Goal: Transaction & Acquisition: Download file/media

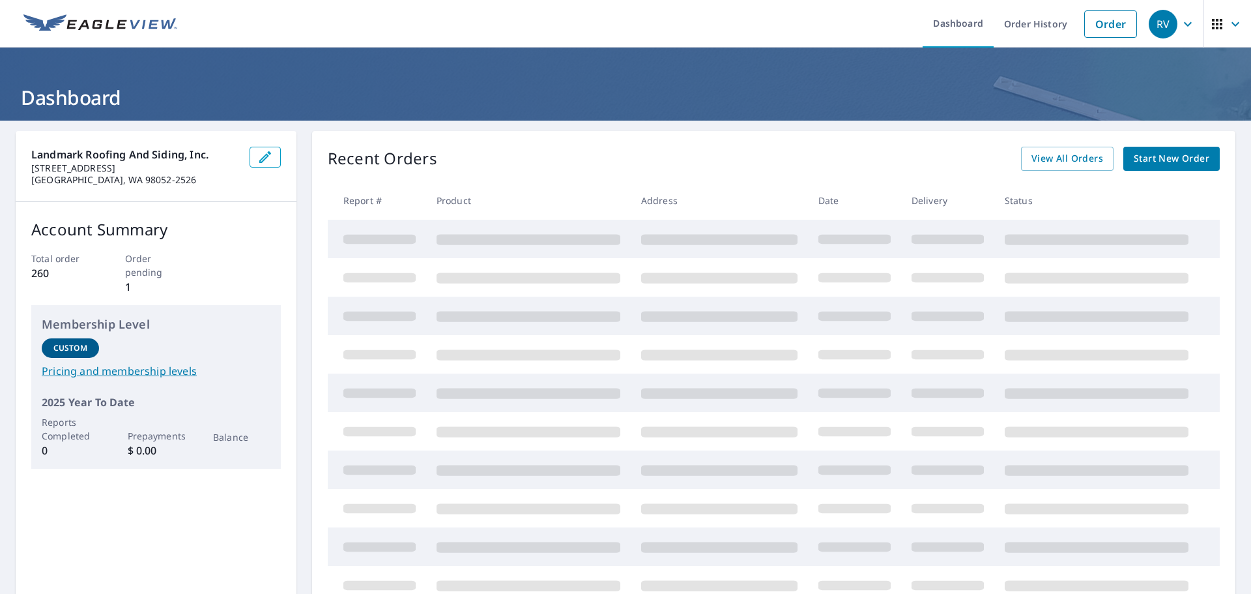
click at [61, 509] on div "Landmark Roofing and Siding, Inc. [STREET_ADDRESS] Account Summary Total order …" at bounding box center [156, 375] width 281 height 489
click at [1087, 154] on span "View All Orders" at bounding box center [1068, 159] width 72 height 16
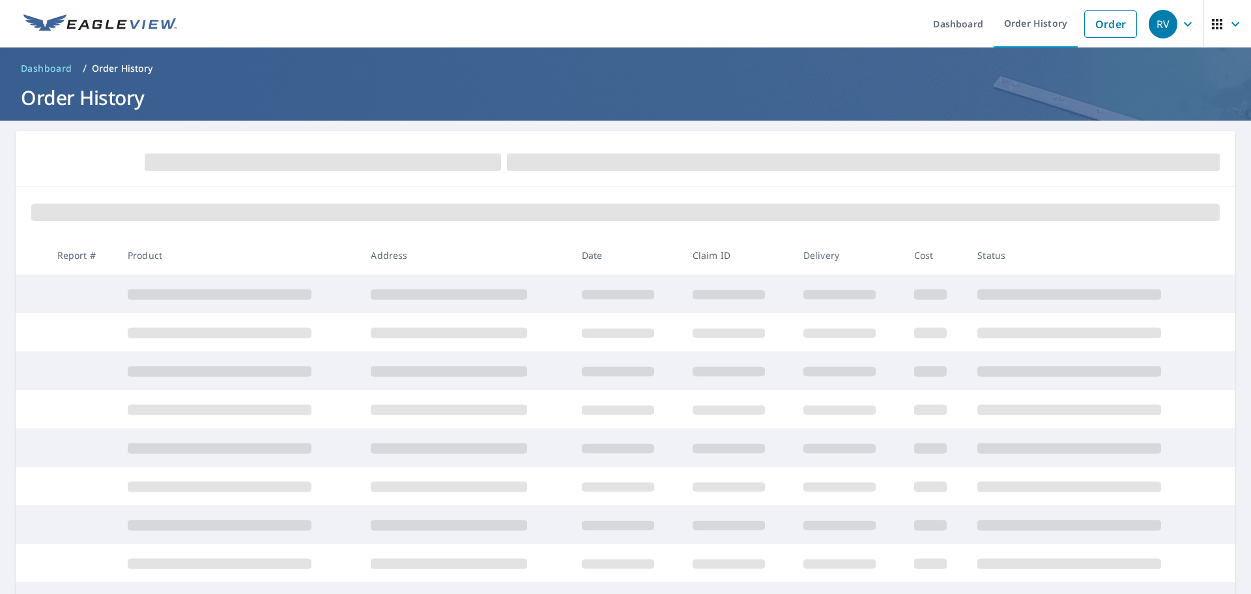
click at [542, 186] on div at bounding box center [626, 211] width 1220 height 50
click at [535, 189] on div at bounding box center [626, 211] width 1220 height 50
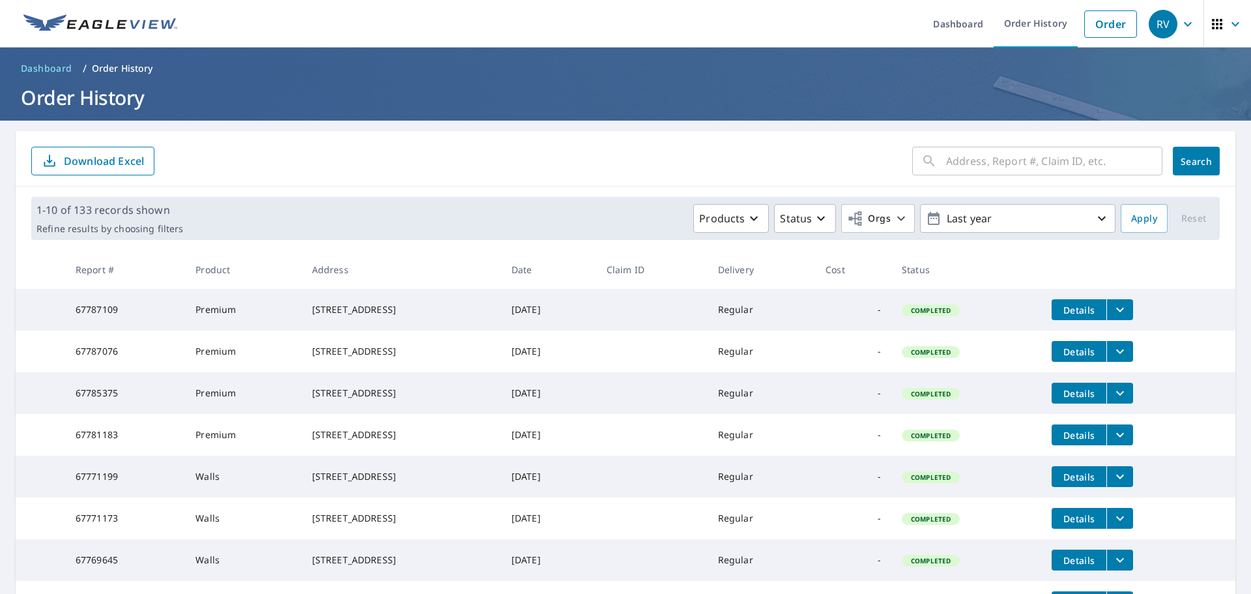
click at [47, 72] on span "Dashboard" at bounding box center [46, 68] width 51 height 13
click at [965, 150] on input "text" at bounding box center [1054, 161] width 216 height 36
paste input "2838 170th Avenue Southeast, Bellevue, WA, 98008"
drag, startPoint x: 975, startPoint y: 167, endPoint x: 1250, endPoint y: 152, distance: 276.0
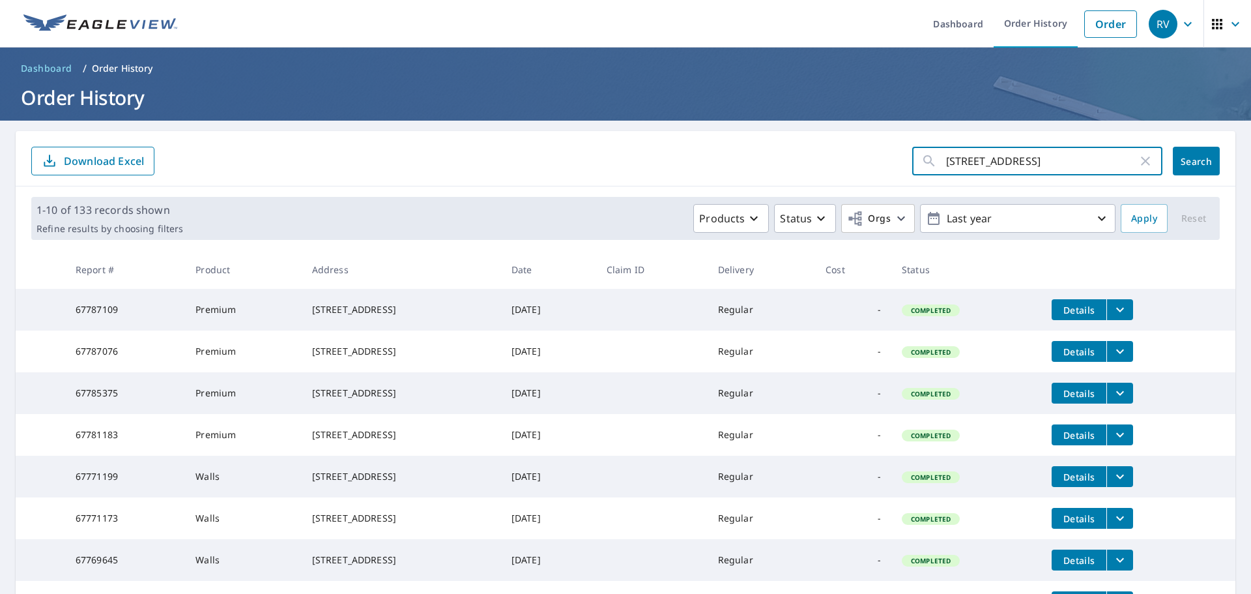
click at [1250, 152] on div "Dashboard Order History Order RV Dashboard / Order History Order History 2838 1…" at bounding box center [625, 297] width 1251 height 594
type input "2838"
click at [1204, 163] on button "Search" at bounding box center [1196, 161] width 47 height 29
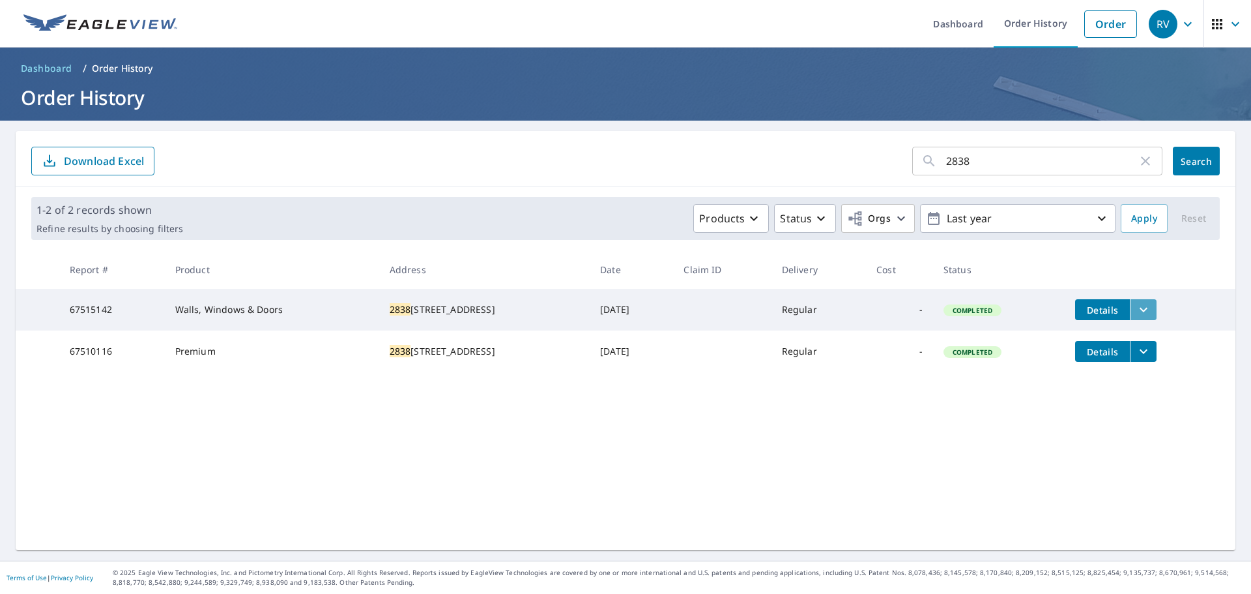
click at [1141, 316] on icon "filesDropdownBtn-67515142" at bounding box center [1144, 310] width 16 height 16
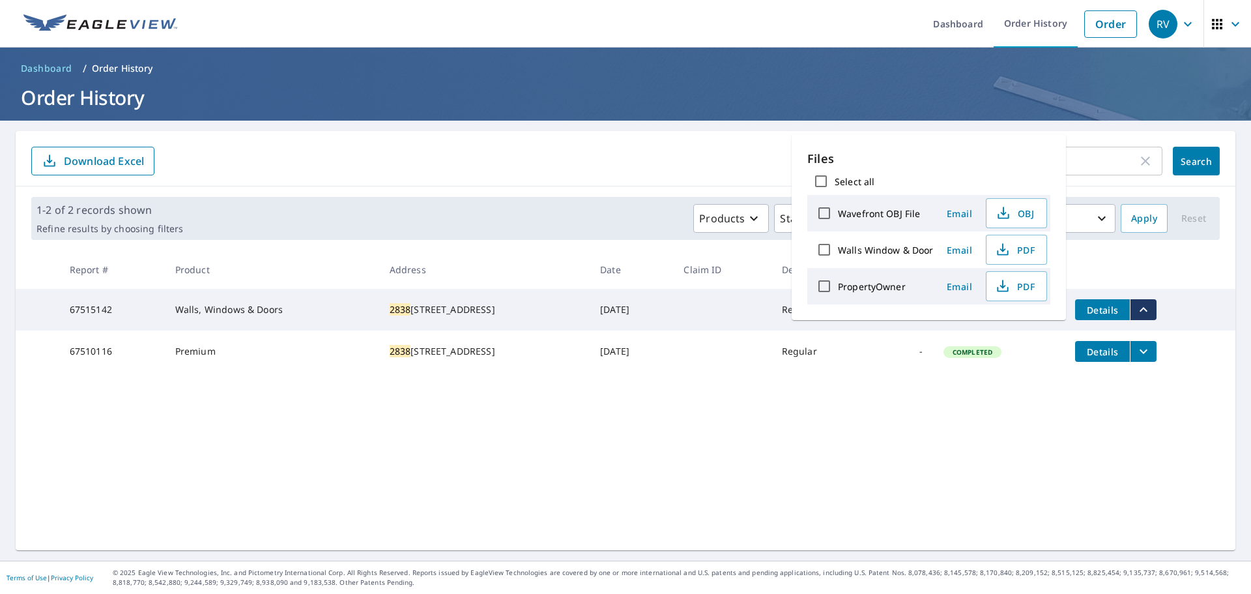
click at [869, 179] on label "Select all" at bounding box center [855, 181] width 40 height 12
click at [835, 179] on input "Select all" at bounding box center [820, 180] width 27 height 27
checkbox input "true"
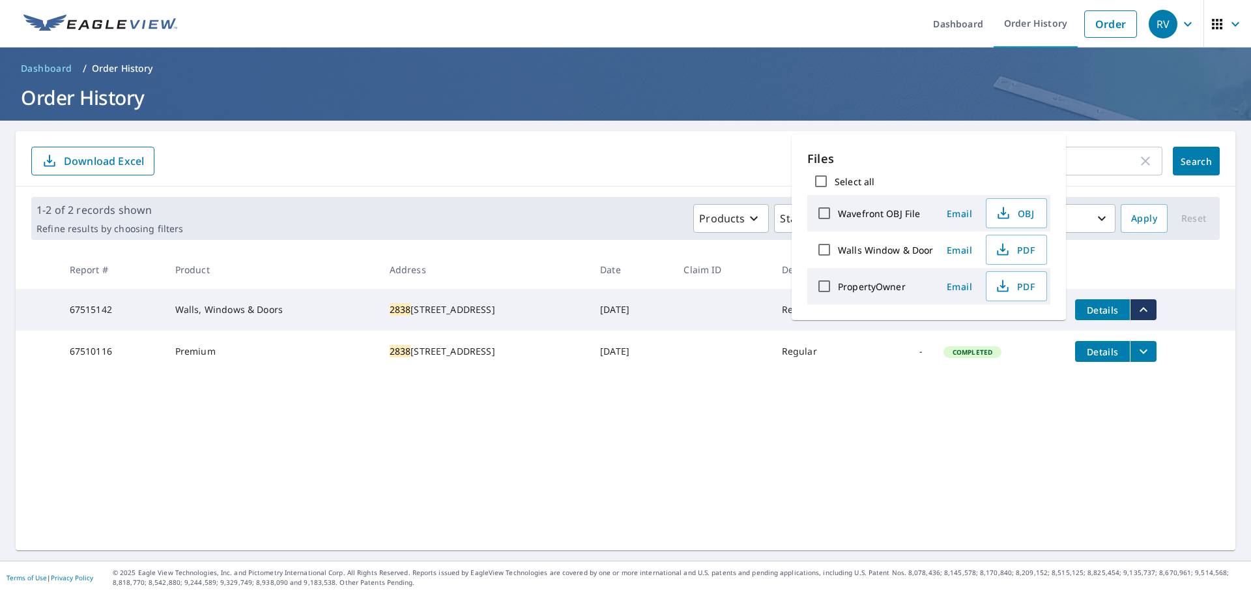
checkbox input "true"
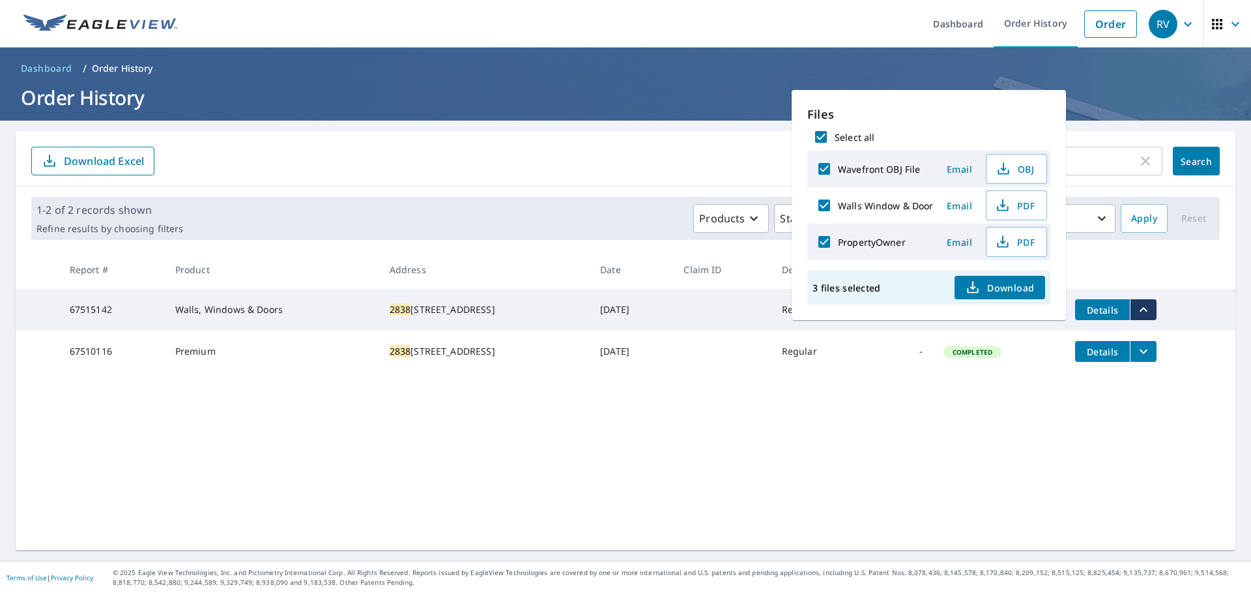
click at [983, 291] on span "Download" at bounding box center [999, 288] width 69 height 16
